Goal: Task Accomplishment & Management: Complete application form

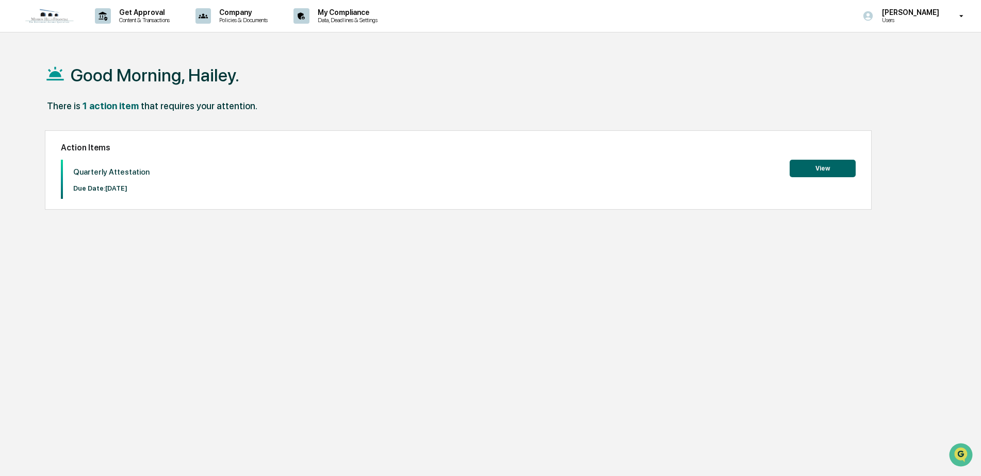
click at [848, 172] on button "View" at bounding box center [822, 169] width 66 height 18
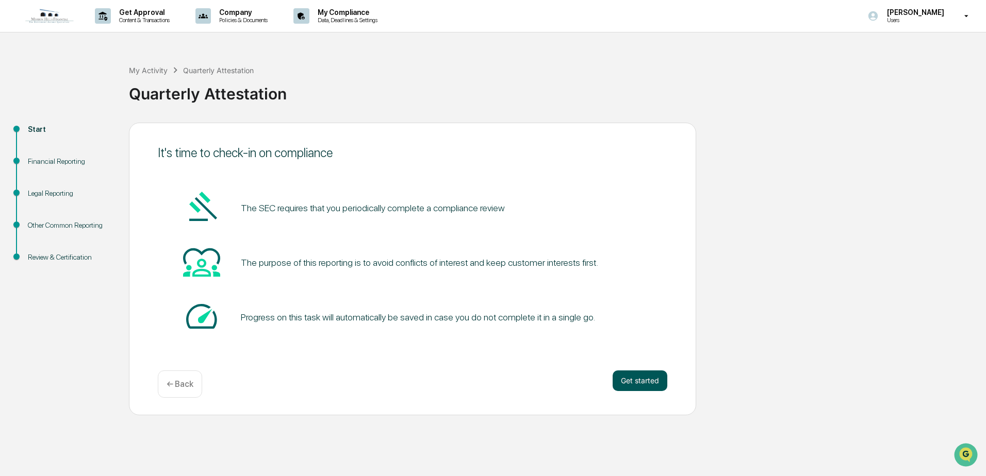
click at [662, 380] on button "Get started" at bounding box center [640, 381] width 55 height 21
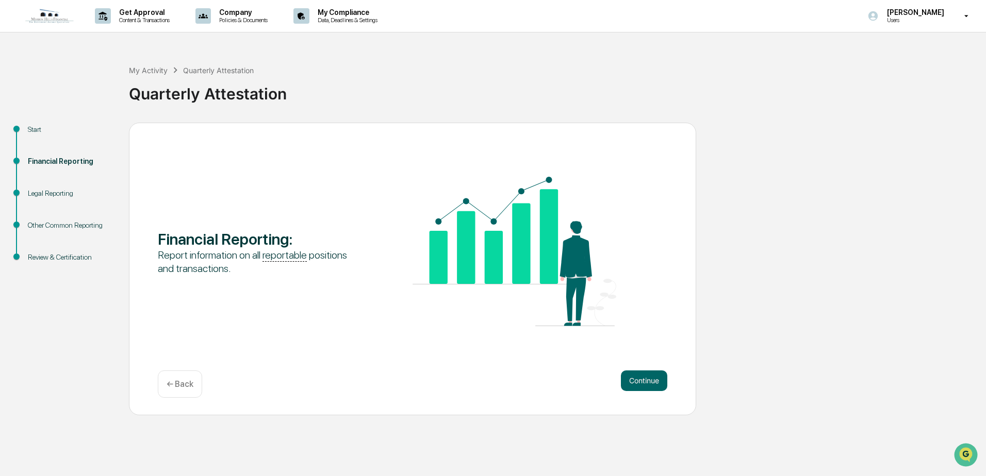
click at [662, 380] on button "Continue" at bounding box center [644, 381] width 46 height 21
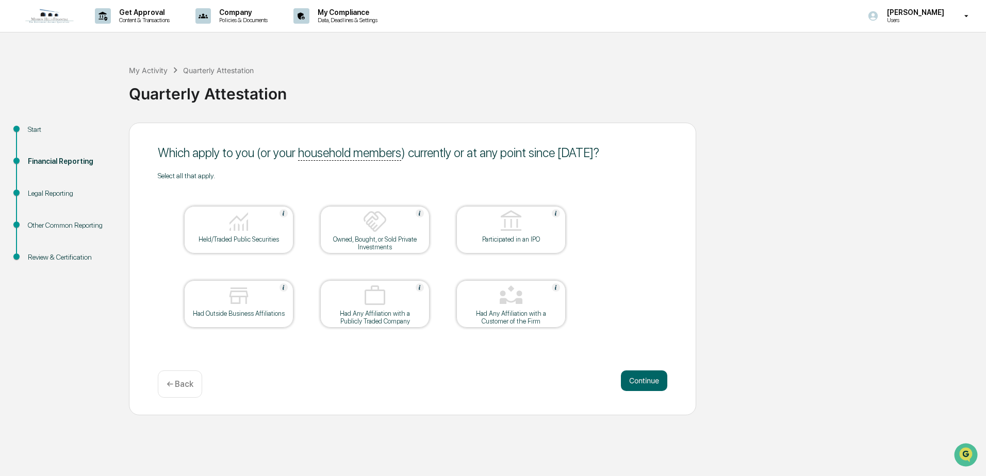
click at [216, 237] on div "Held/Traded Public Securities" at bounding box center [238, 240] width 93 height 8
click at [649, 375] on button "Continue" at bounding box center [644, 381] width 46 height 21
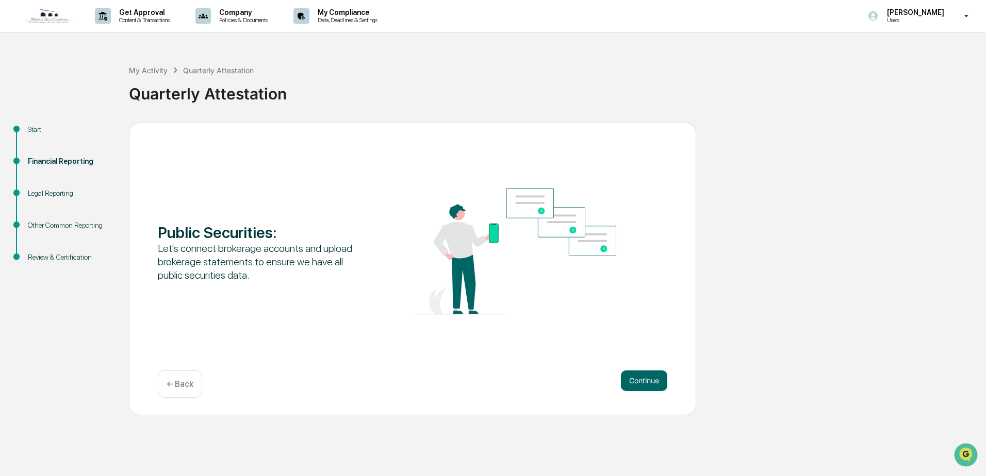
click at [649, 375] on button "Continue" at bounding box center [644, 381] width 46 height 21
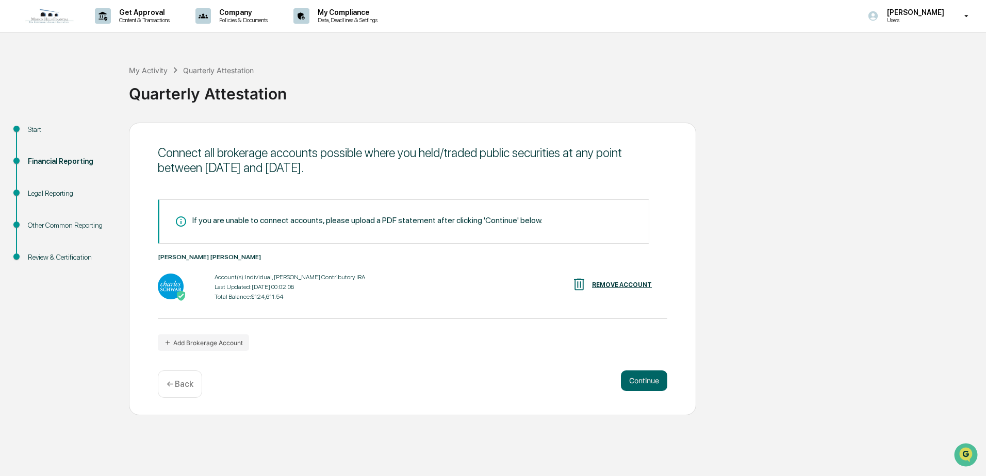
click at [649, 375] on button "Continue" at bounding box center [644, 381] width 46 height 21
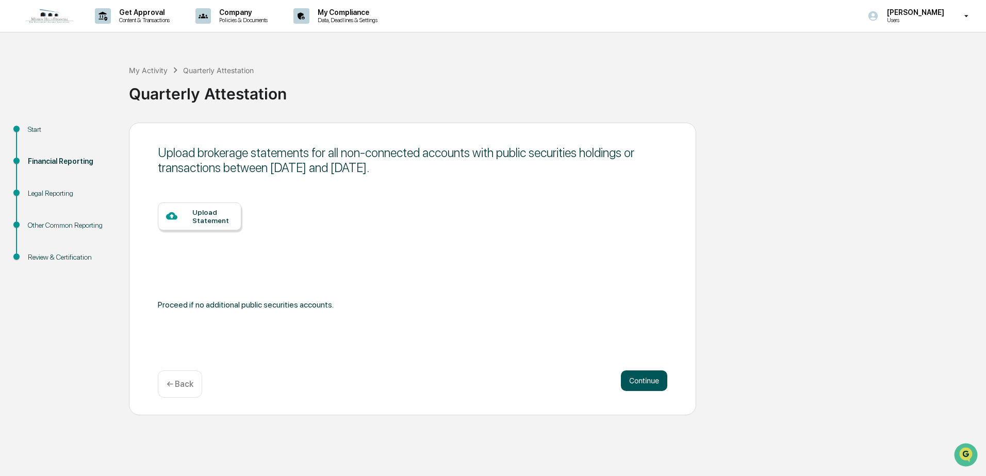
click at [654, 378] on button "Continue" at bounding box center [644, 381] width 46 height 21
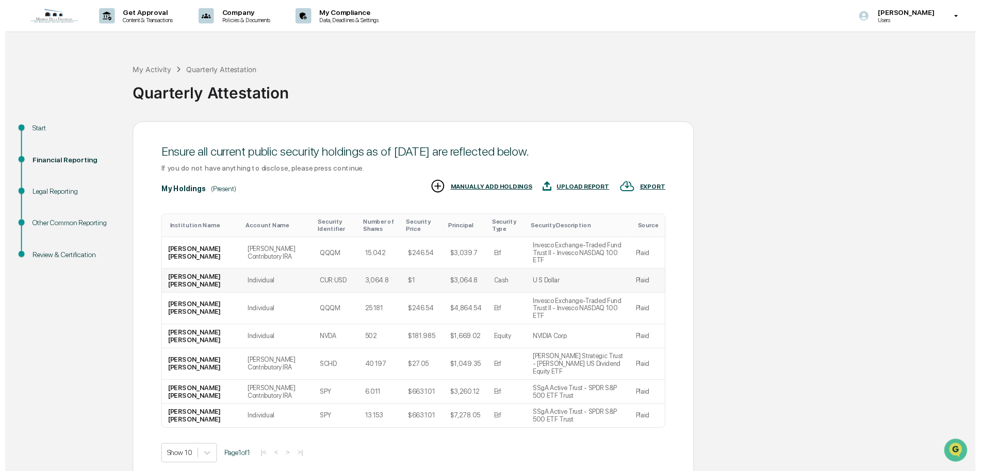
scroll to position [23, 0]
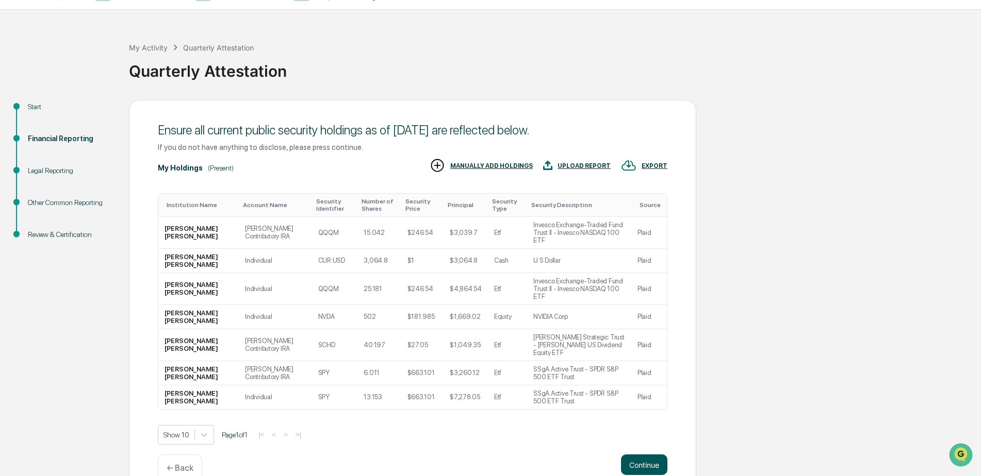
click at [635, 455] on button "Continue" at bounding box center [644, 465] width 46 height 21
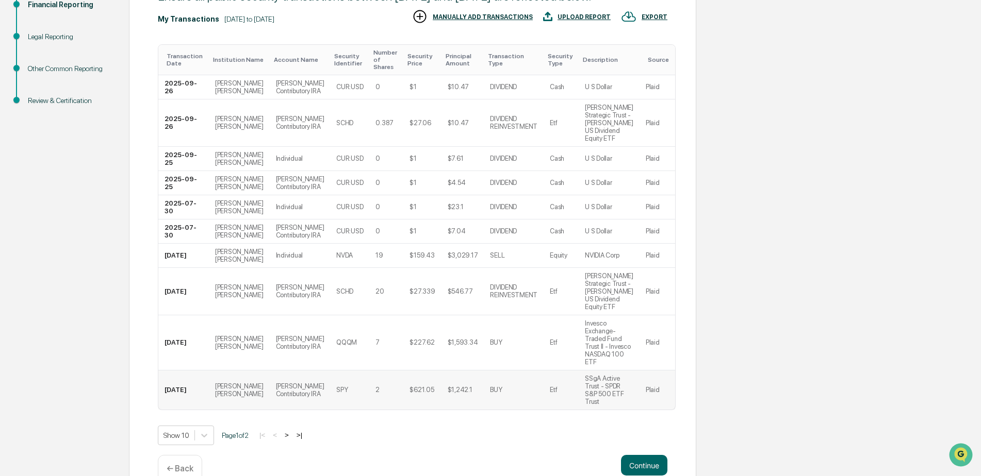
scroll to position [157, 0]
click at [290, 431] on button ">" at bounding box center [287, 435] width 10 height 9
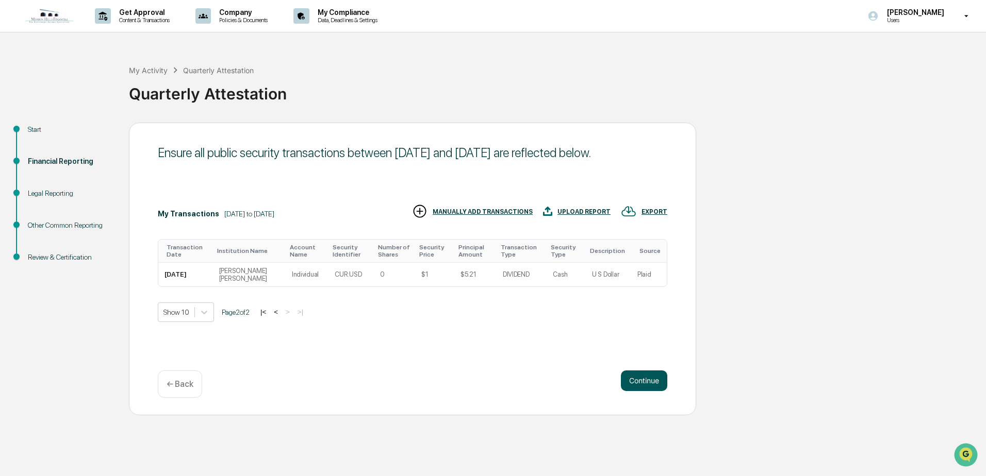
click at [639, 386] on button "Continue" at bounding box center [644, 381] width 46 height 21
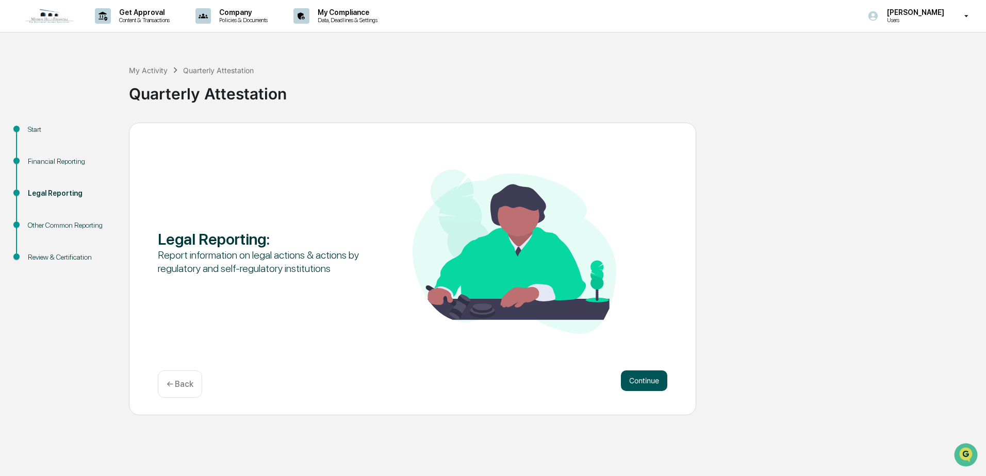
click at [633, 384] on button "Continue" at bounding box center [644, 381] width 46 height 21
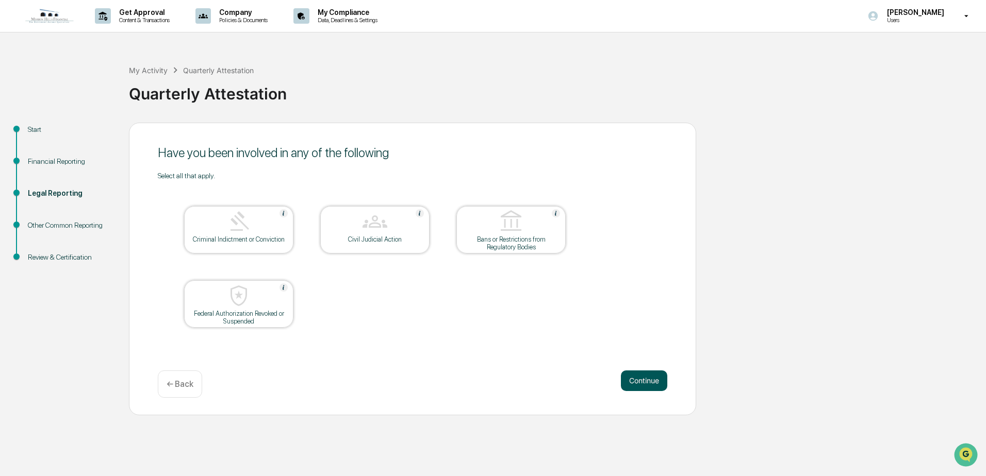
click at [625, 385] on button "Continue" at bounding box center [644, 381] width 46 height 21
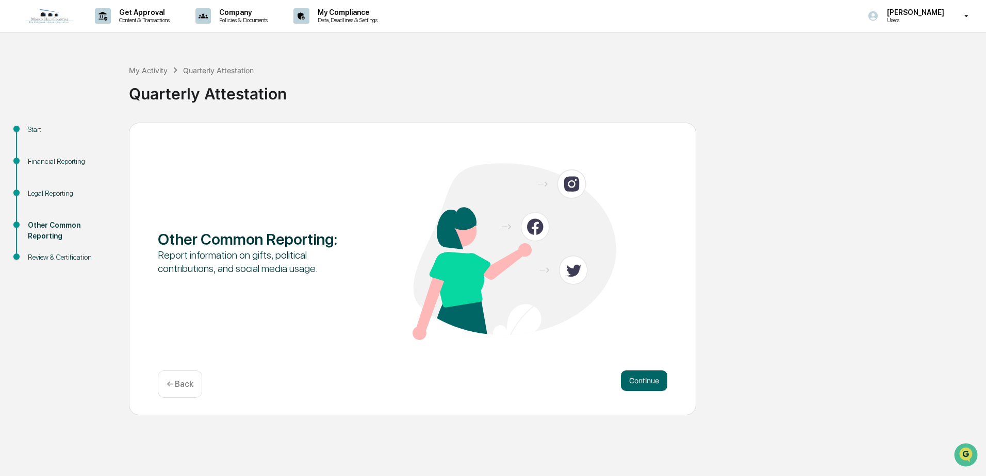
click at [625, 385] on button "Continue" at bounding box center [644, 381] width 46 height 21
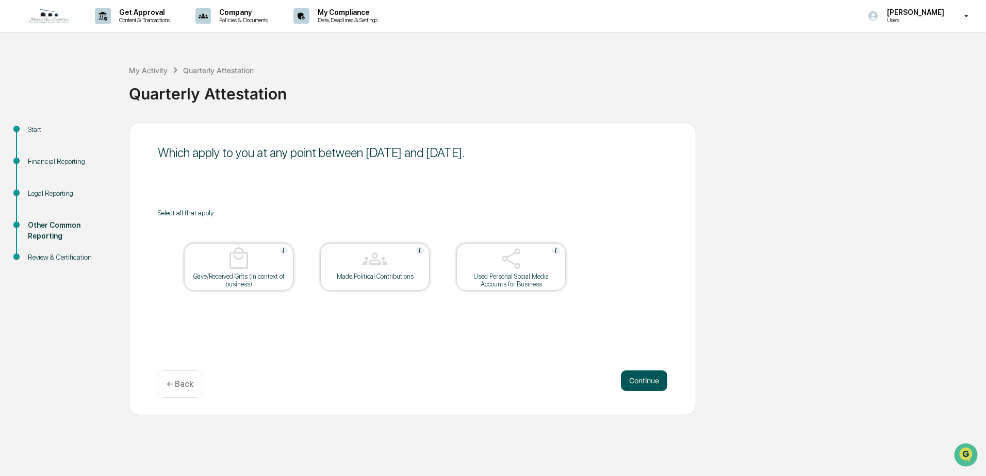
click at [636, 375] on button "Continue" at bounding box center [644, 381] width 46 height 21
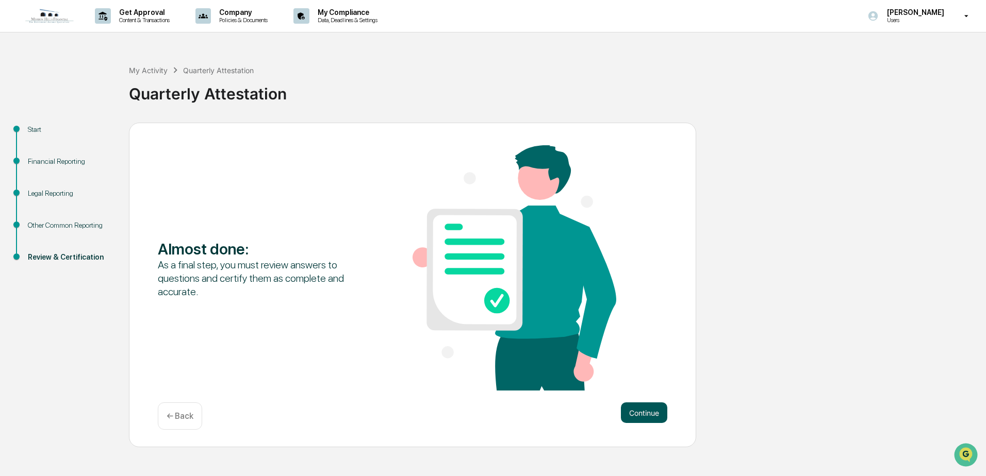
click at [642, 416] on button "Continue" at bounding box center [644, 413] width 46 height 21
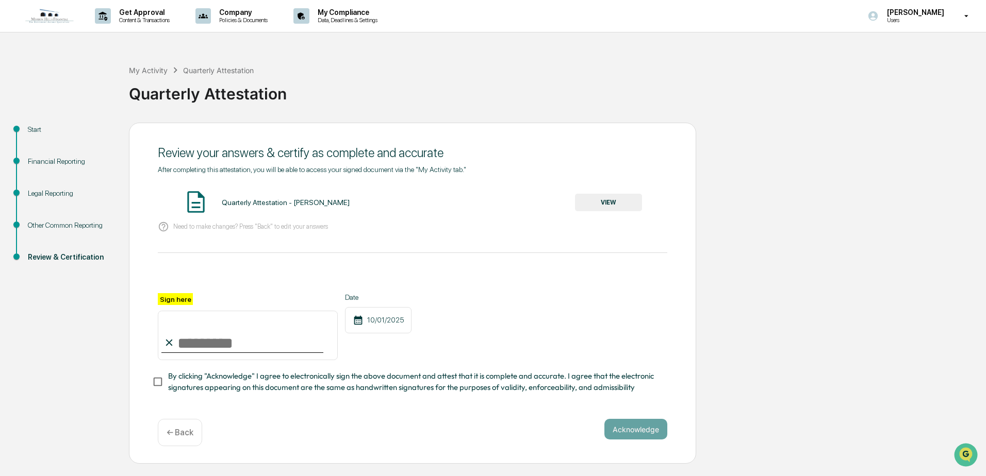
click at [249, 344] on input "Sign here" at bounding box center [248, 335] width 180 height 49
type input "**********"
click at [639, 435] on button "Acknowledge" at bounding box center [635, 429] width 63 height 21
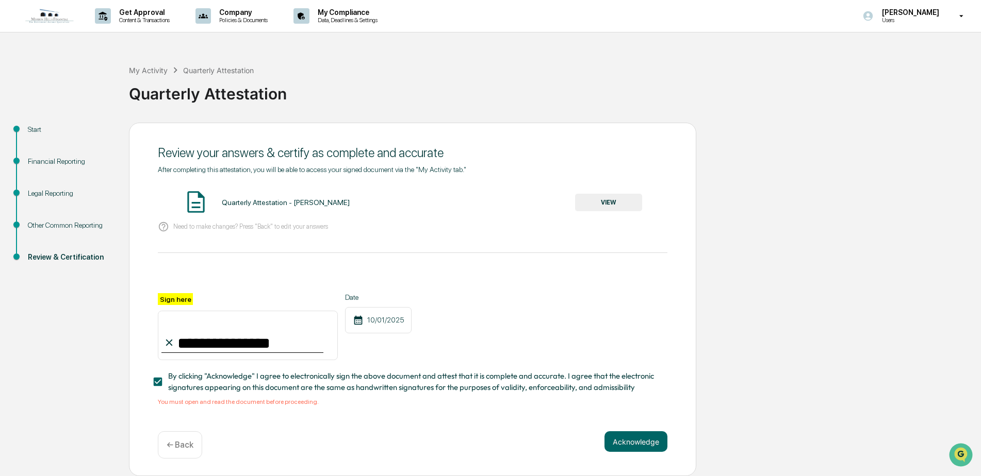
click at [609, 197] on button "VIEW" at bounding box center [608, 203] width 67 height 18
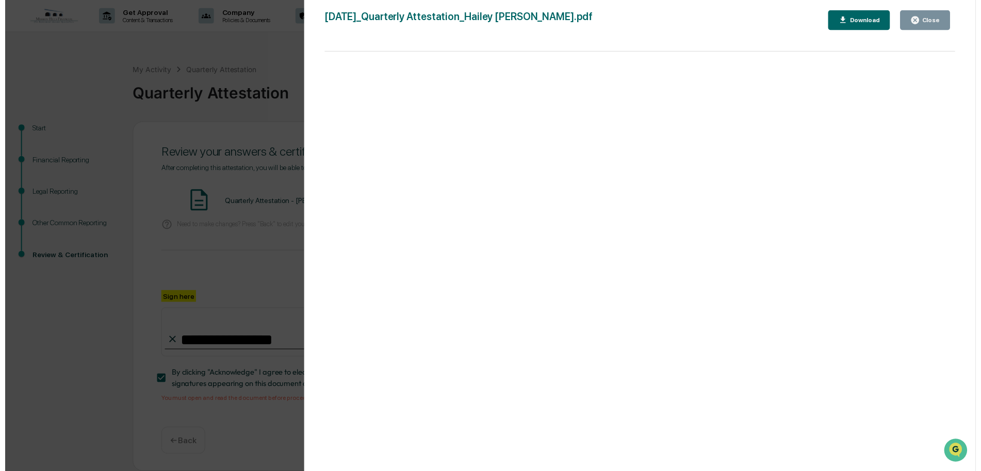
scroll to position [3, 0]
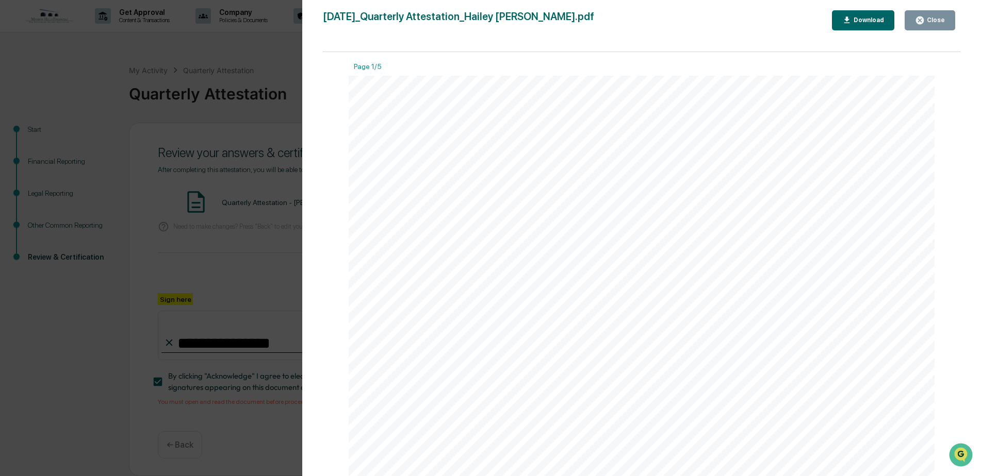
click at [933, 21] on div "Close" at bounding box center [934, 19] width 20 height 7
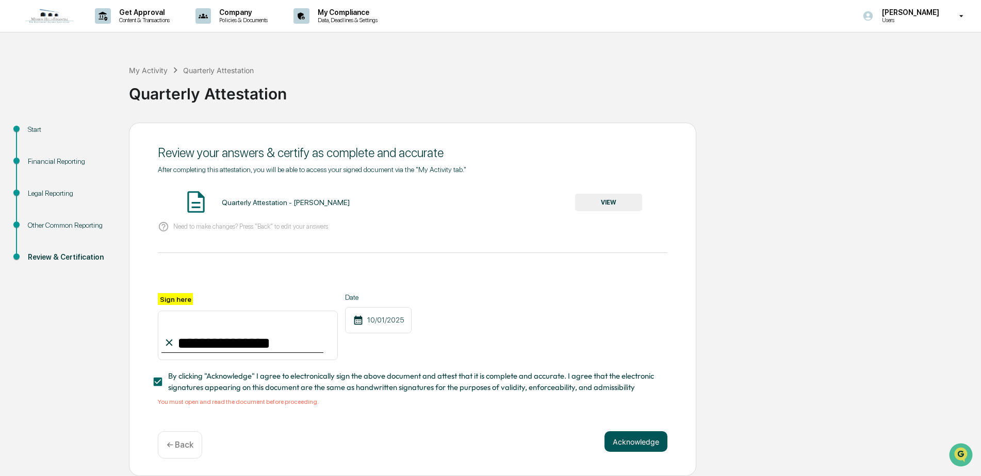
click at [634, 439] on button "Acknowledge" at bounding box center [635, 442] width 63 height 21
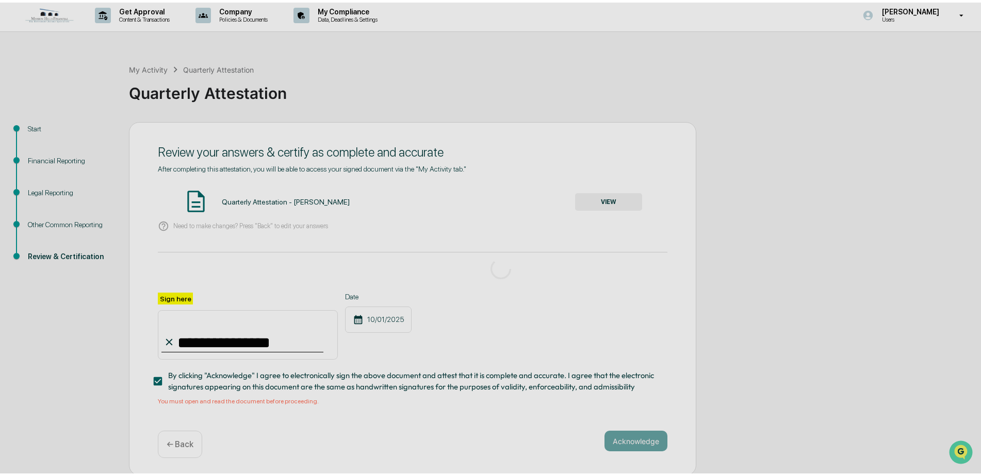
scroll to position [0, 0]
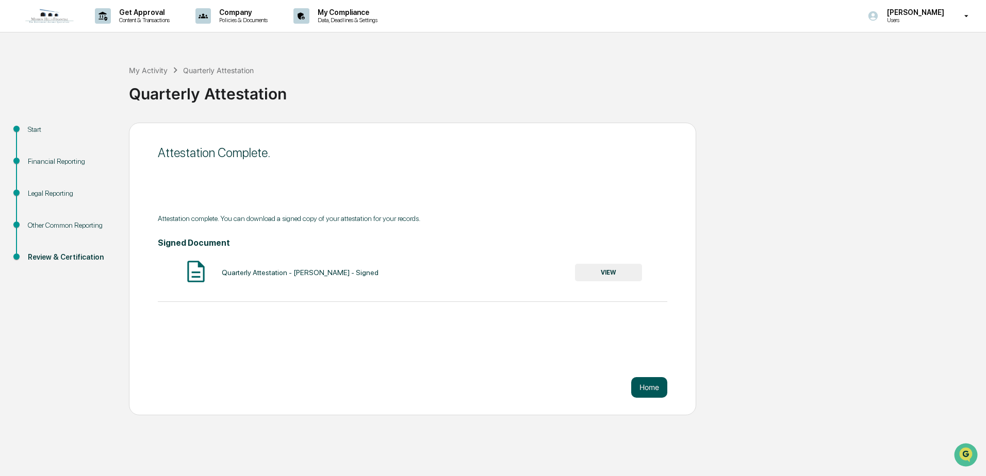
click at [638, 386] on button "Home" at bounding box center [649, 387] width 36 height 21
